Goal: Transaction & Acquisition: Book appointment/travel/reservation

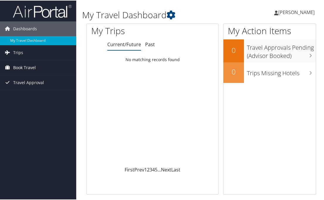
click at [26, 70] on span "Book Travel" at bounding box center [24, 67] width 23 height 15
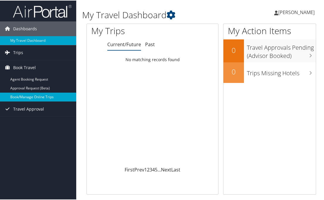
click at [30, 98] on link "Book/Manage Online Trips" at bounding box center [38, 96] width 76 height 9
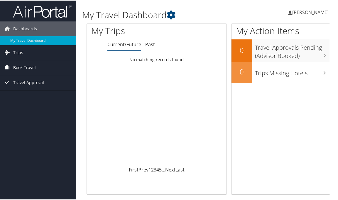
click at [21, 66] on span "Book Travel" at bounding box center [24, 67] width 23 height 15
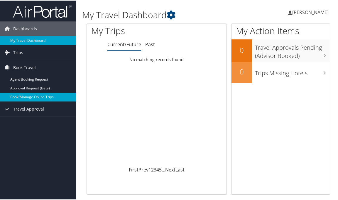
click at [35, 97] on link "Book/Manage Online Trips" at bounding box center [38, 96] width 76 height 9
